Goal: Task Accomplishment & Management: Use online tool/utility

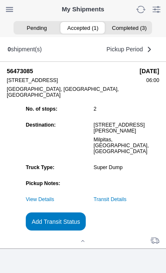
scroll to position [81, 0]
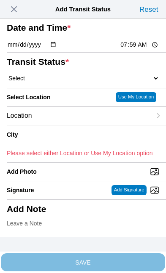
click at [139, 49] on input "07:59" at bounding box center [139, 44] width 40 height 9
type input "06:35"
click at [60, 82] on select "Select Arrive at Drop Off Arrive at Pickup Break Start Break Stop Depart Drop O…" at bounding box center [83, 79] width 152 height 8
select select "DPTPULOC"
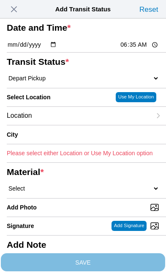
click at [74, 125] on div "Location" at bounding box center [79, 116] width 144 height 18
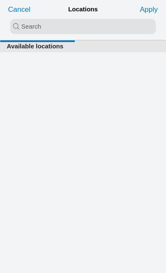
click at [21, 25] on input "search text" at bounding box center [82, 26] width 145 height 15
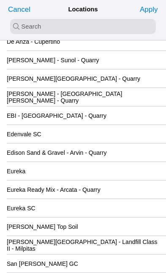
scroll to position [819, 0]
type input "san"
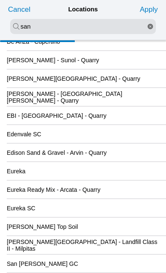
scroll to position [0, 0]
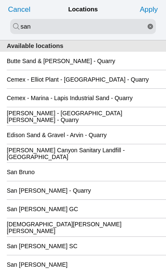
click at [109, 218] on div "San [PERSON_NAME] GC" at bounding box center [83, 209] width 152 height 18
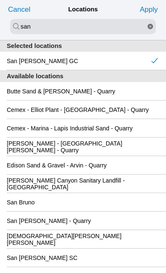
click at [0, 0] on slot "Apply" at bounding box center [0, 0] width 0 height 0
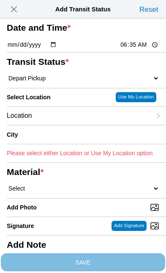
type input "[GEOGRAPHIC_DATA][PERSON_NAME]"
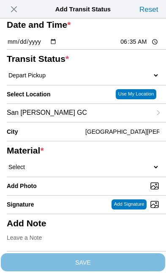
scroll to position [87, 0]
click at [77, 163] on select "Select 1" x 3" Rock 1" x 4" Rock 2" x 4" Rock Asphalt Cold Patch Backfill Spec …" at bounding box center [83, 167] width 152 height 8
select select "708654"
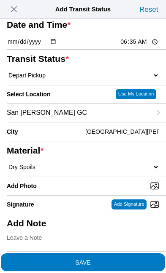
click at [123, 261] on span "SAVE" at bounding box center [83, 263] width 152 height 6
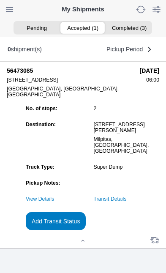
scroll to position [0, 0]
